Goal: Task Accomplishment & Management: Use online tool/utility

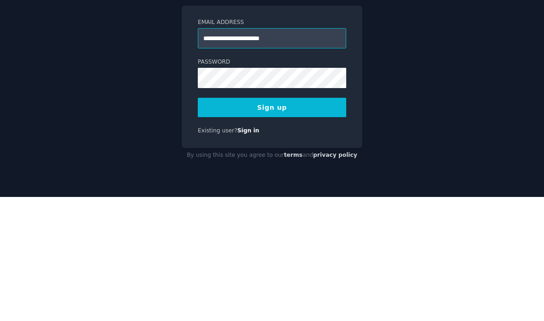
type input "**********"
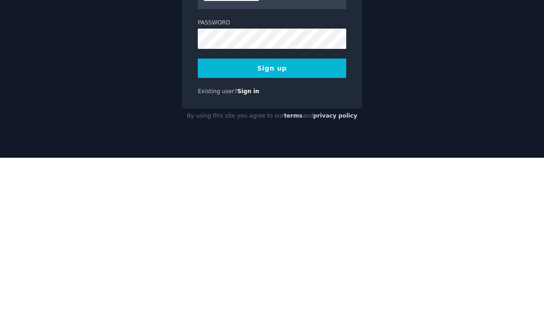
click at [274, 222] on button "Sign up" at bounding box center [272, 231] width 148 height 19
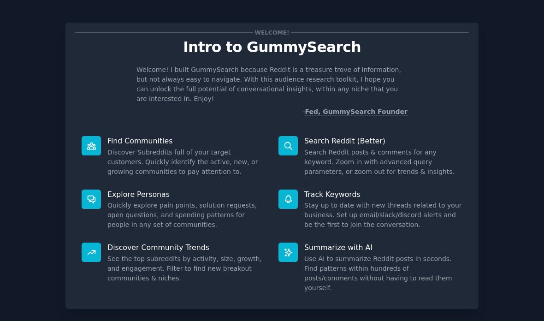
scroll to position [37, 0]
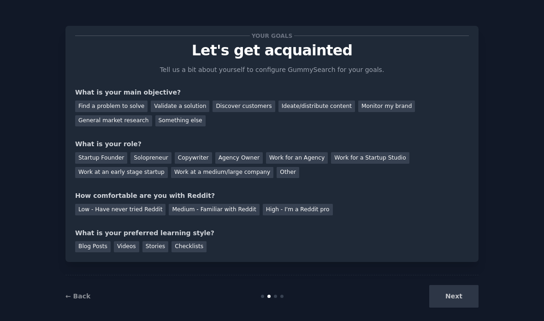
click at [235, 100] on div "Discover customers" at bounding box center [243, 106] width 62 height 12
click at [116, 100] on div "Find a problem to solve" at bounding box center [111, 106] width 72 height 12
click at [235, 100] on div "Discover customers" at bounding box center [243, 106] width 62 height 12
click at [116, 100] on div "Find a problem to solve" at bounding box center [111, 106] width 72 height 12
click at [153, 152] on div "Solopreneur" at bounding box center [150, 158] width 41 height 12
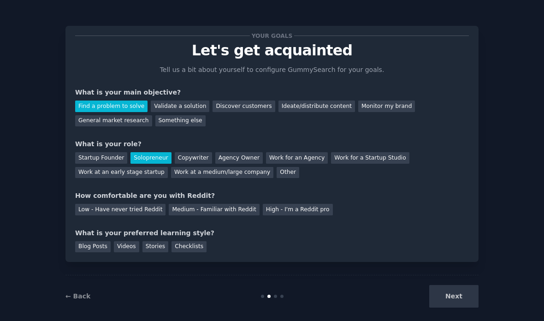
click at [129, 204] on div "Low - Have never tried Reddit" at bounding box center [120, 210] width 90 height 12
click at [98, 241] on div "Blog Posts" at bounding box center [92, 247] width 35 height 12
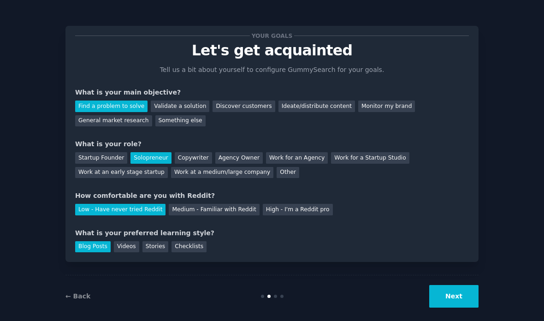
click at [456, 288] on button "Next" at bounding box center [453, 296] width 49 height 23
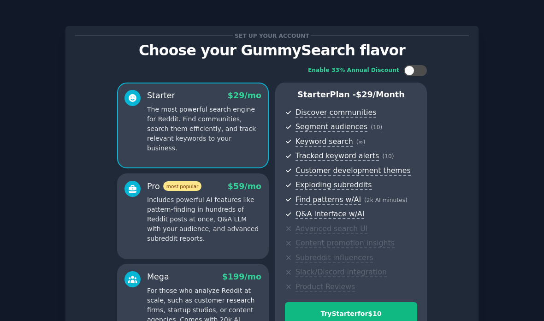
scroll to position [37, 0]
click at [409, 65] on div at bounding box center [409, 70] width 10 height 10
click at [417, 65] on div at bounding box center [421, 70] width 10 height 10
checkbox input "false"
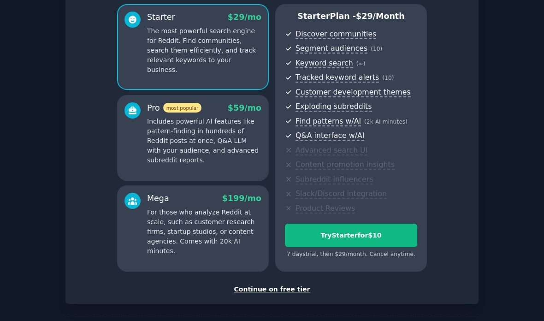
scroll to position [76, 0]
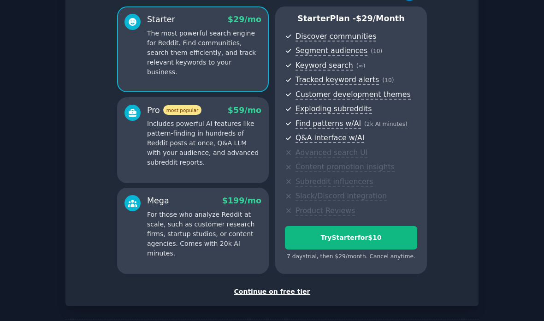
click at [267, 287] on div "Continue on free tier" at bounding box center [271, 292] width 393 height 10
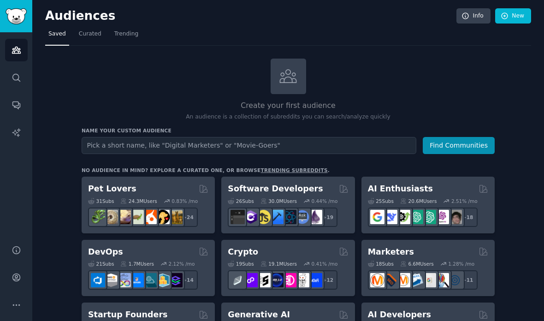
click at [372, 137] on input "text" at bounding box center [249, 145] width 334 height 17
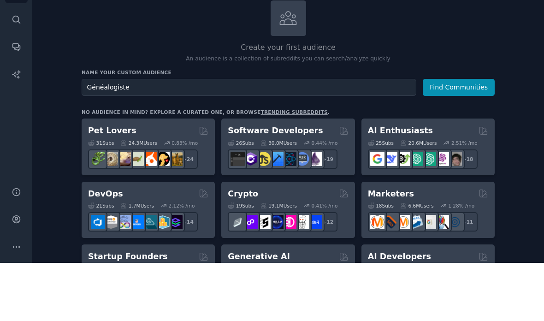
type input "Généalogiste"
click at [467, 137] on button "Find Communities" at bounding box center [458, 145] width 72 height 17
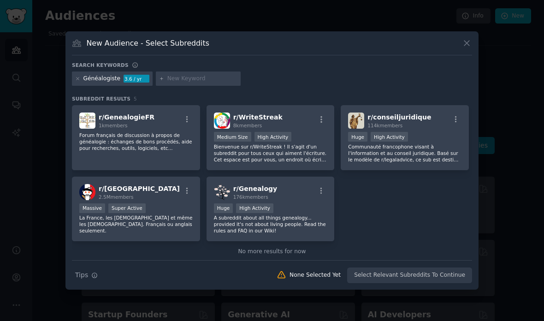
click at [164, 151] on p "Forum français de discussion à propos de généalogie : échanges de bons procédés…" at bounding box center [135, 141] width 113 height 19
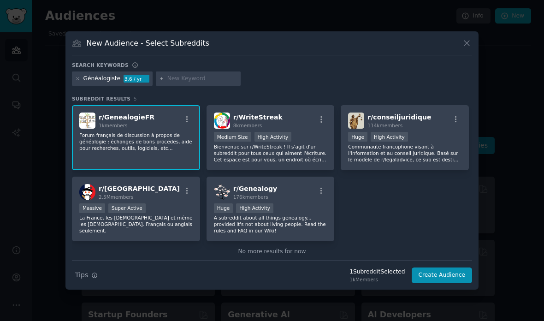
click at [432, 283] on button "Create Audience" at bounding box center [441, 275] width 61 height 16
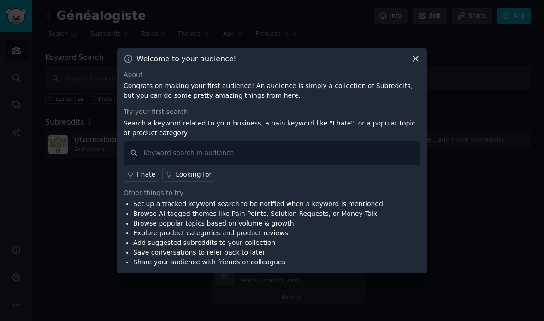
scroll to position [16, 0]
click at [416, 61] on icon at bounding box center [415, 59] width 10 height 10
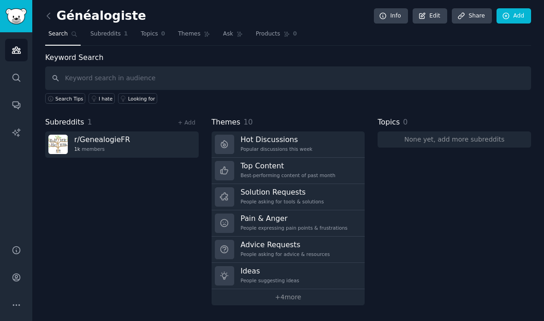
click at [312, 131] on link "Hot Discussions Popular discussions this week" at bounding box center [287, 144] width 153 height 26
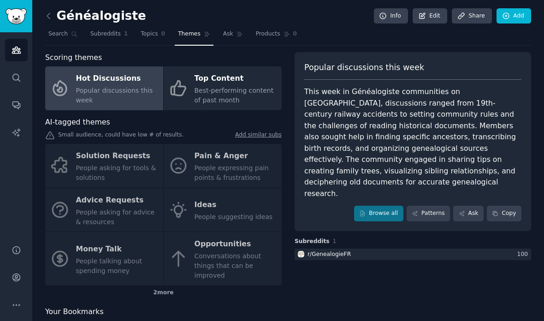
click at [384, 205] on link "Browse all" at bounding box center [378, 213] width 49 height 16
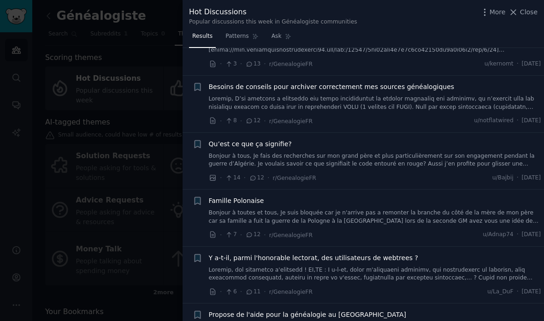
scroll to position [1061, 0]
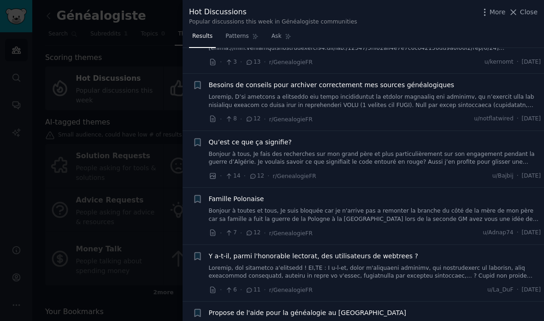
click at [398, 93] on link at bounding box center [375, 101] width 332 height 16
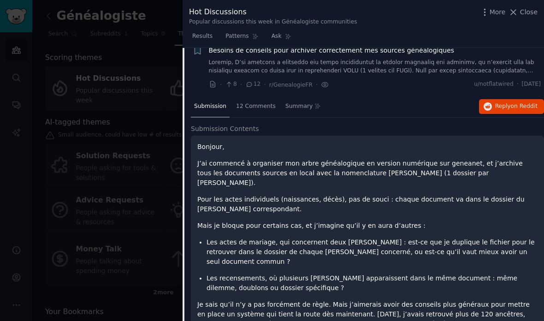
scroll to position [1095, 0]
click at [256, 102] on span "12 Comments" at bounding box center [256, 106] width 40 height 8
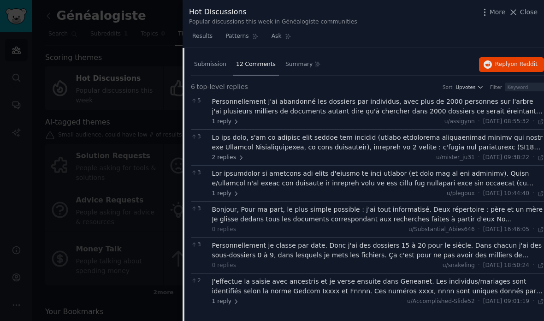
scroll to position [1138, 0]
click at [512, 96] on div "Personnellement j'ai abandonné les dossiers par individus, avec plus de 2000 pe…" at bounding box center [378, 105] width 332 height 19
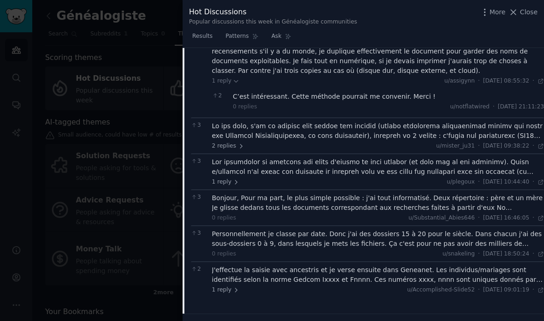
scroll to position [1256, 0]
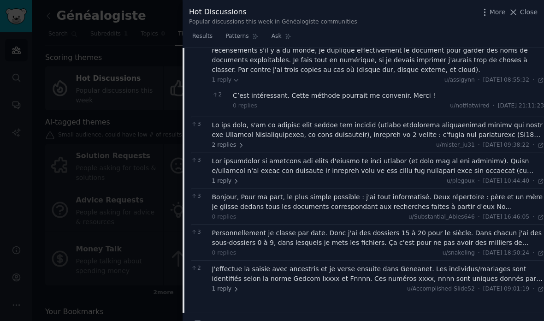
click at [432, 120] on div at bounding box center [378, 129] width 332 height 19
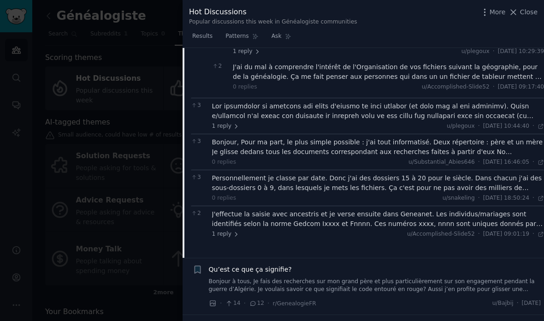
scroll to position [1492, 0]
click at [480, 101] on div at bounding box center [378, 110] width 332 height 19
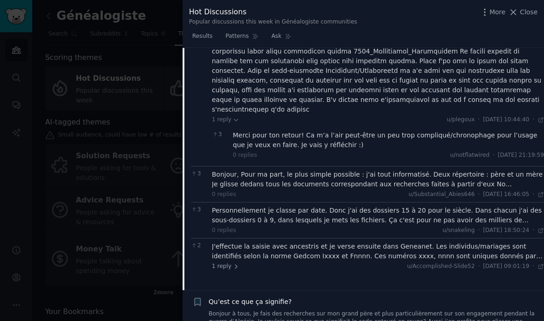
scroll to position [1818, 0]
click at [462, 169] on div "Bonjour, Pour ma part, le plus simple possible : j'ai tout informatisé. Deux ré…" at bounding box center [378, 178] width 332 height 19
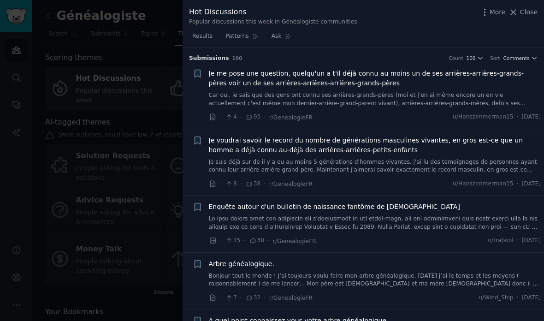
scroll to position [0, 0]
click at [516, 12] on icon at bounding box center [513, 12] width 10 height 10
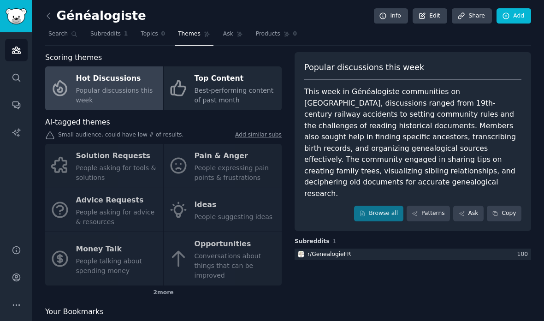
click at [382, 205] on link "Browse all" at bounding box center [378, 213] width 49 height 16
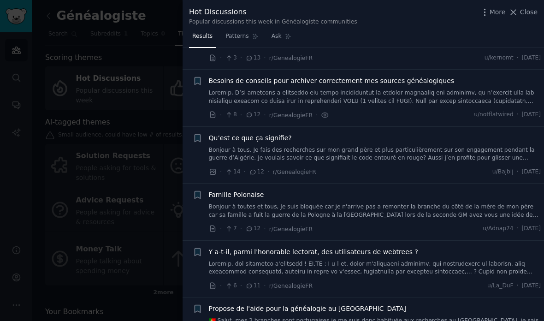
scroll to position [1066, 0]
click at [201, 75] on icon "button" at bounding box center [198, 80] width 10 height 10
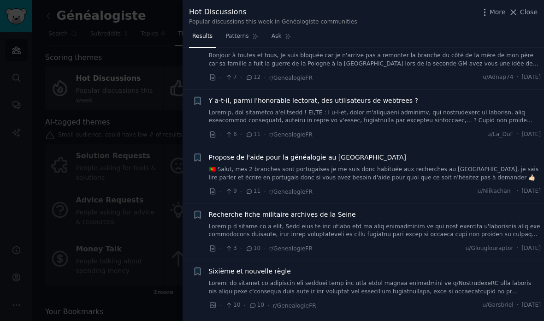
scroll to position [1217, 0]
type input "Organisation"
click at [422, 108] on link at bounding box center [375, 116] width 332 height 16
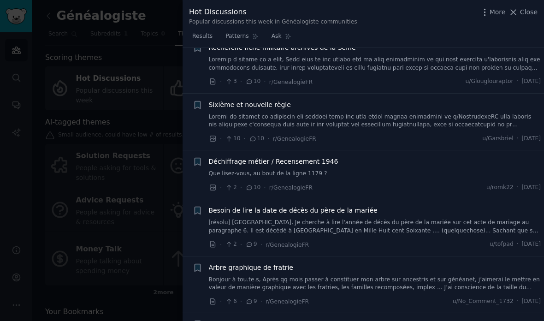
scroll to position [1802, 0]
click at [436, 113] on link at bounding box center [375, 121] width 332 height 16
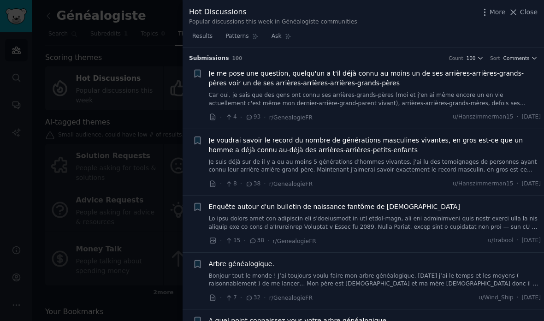
click at [513, 12] on icon at bounding box center [513, 12] width 5 height 5
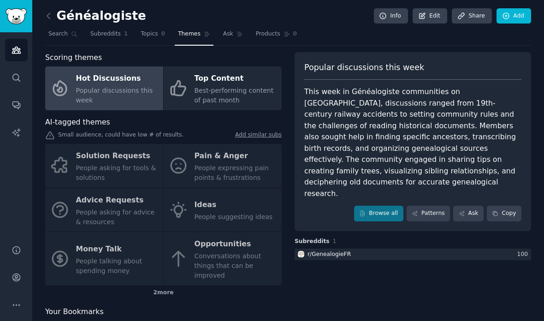
click at [237, 144] on div "Solution Requests People asking for tools & solutions Pain & Anger People expre…" at bounding box center [163, 214] width 236 height 141
click at [246, 144] on div "Solution Requests People asking for tools & solutions Pain & Anger People expre…" at bounding box center [163, 214] width 236 height 141
click at [248, 144] on div "Solution Requests People asking for tools & solutions Pain & Anger People expre…" at bounding box center [163, 214] width 236 height 141
click at [236, 91] on span "Best-performing content of past month" at bounding box center [233, 95] width 79 height 17
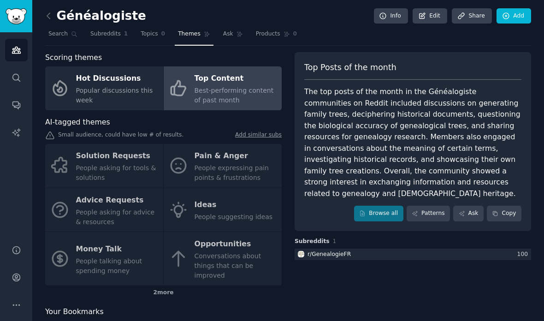
click at [379, 209] on link "Browse all" at bounding box center [378, 213] width 49 height 16
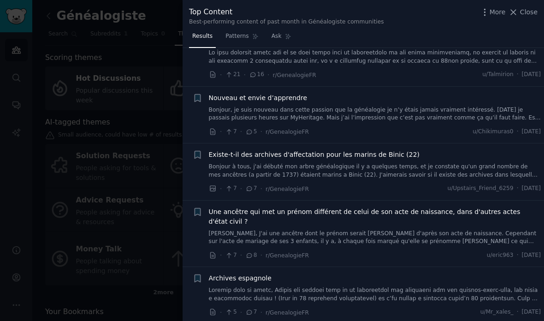
scroll to position [37, 0]
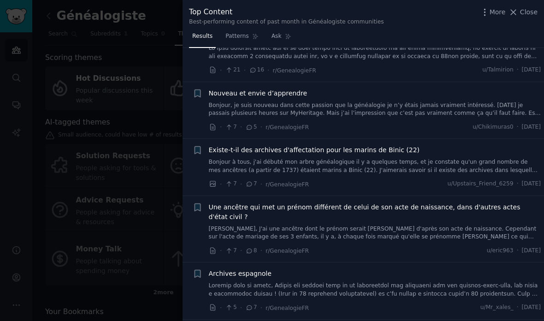
click at [419, 110] on link "Bonjour, je suis nouveau dans cette passion que la généalogie je n’y étais jama…" at bounding box center [375, 109] width 332 height 16
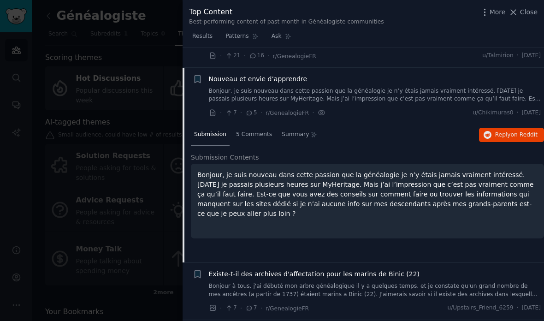
scroll to position [52, 0]
click at [256, 130] on span "5 Comments" at bounding box center [254, 134] width 36 height 8
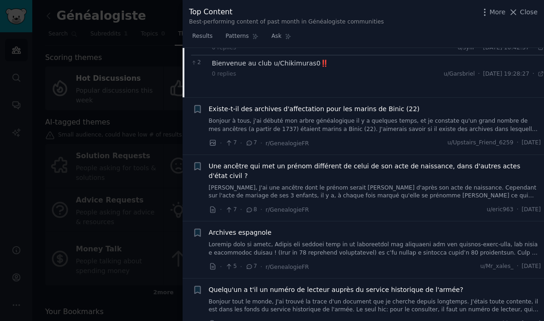
scroll to position [303, 0]
click at [517, 9] on icon at bounding box center [513, 12] width 10 height 10
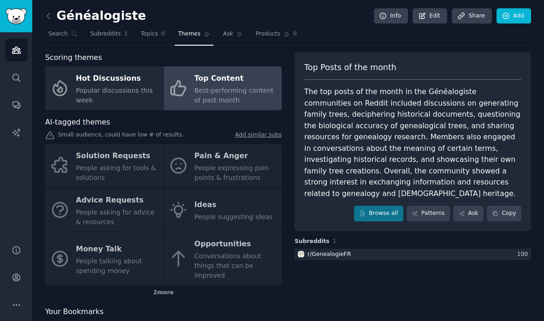
click at [241, 169] on div "Solution Requests People asking for tools & solutions Pain & Anger People expre…" at bounding box center [163, 214] width 236 height 141
click at [208, 167] on div "Solution Requests People asking for tools & solutions Pain & Anger People expre…" at bounding box center [163, 214] width 236 height 141
click at [213, 167] on div "Solution Requests People asking for tools & solutions Pain & Anger People expre…" at bounding box center [163, 214] width 236 height 141
click at [217, 165] on div "Solution Requests People asking for tools & solutions Pain & Anger People expre…" at bounding box center [163, 214] width 236 height 141
click at [220, 169] on div "Solution Requests People asking for tools & solutions Pain & Anger People expre…" at bounding box center [163, 214] width 236 height 141
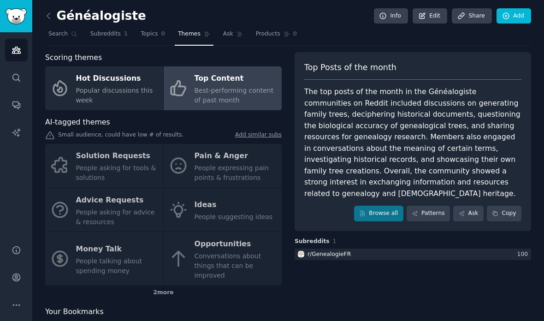
click at [222, 170] on div "Solution Requests People asking for tools & solutions Pain & Anger People expre…" at bounding box center [163, 214] width 236 height 141
click at [511, 17] on link "Add" at bounding box center [513, 16] width 35 height 16
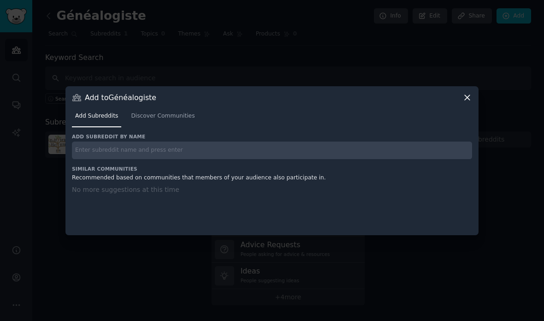
click at [467, 102] on icon at bounding box center [467, 98] width 10 height 10
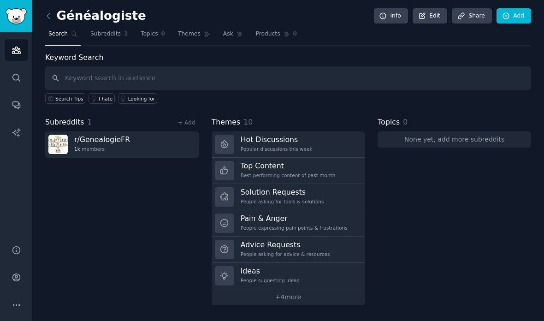
click at [321, 217] on h3 "Pain & Anger" at bounding box center [293, 218] width 107 height 10
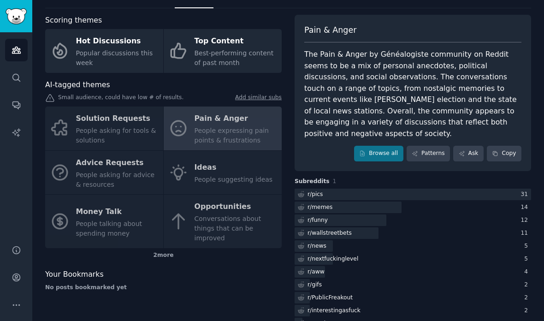
scroll to position [38, 0]
click at [384, 145] on link "Browse all" at bounding box center [378, 153] width 49 height 16
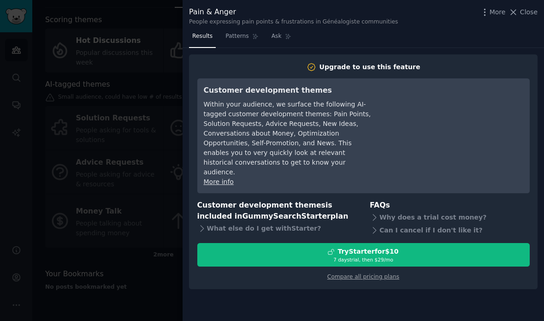
click at [515, 10] on icon at bounding box center [513, 12] width 10 height 10
click at [515, 15] on icon at bounding box center [513, 12] width 10 height 10
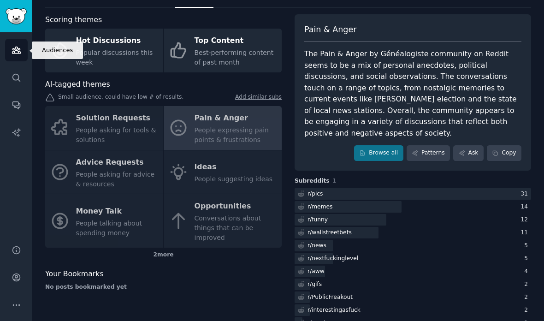
click at [23, 48] on link "Audiences" at bounding box center [16, 50] width 23 height 23
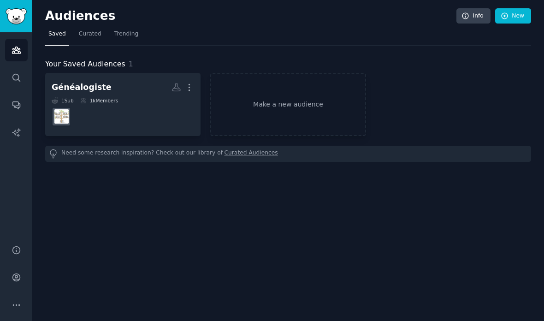
click at [152, 100] on div "1 Sub 1k Members" at bounding box center [123, 100] width 142 height 6
